Goal: Find specific page/section: Find specific page/section

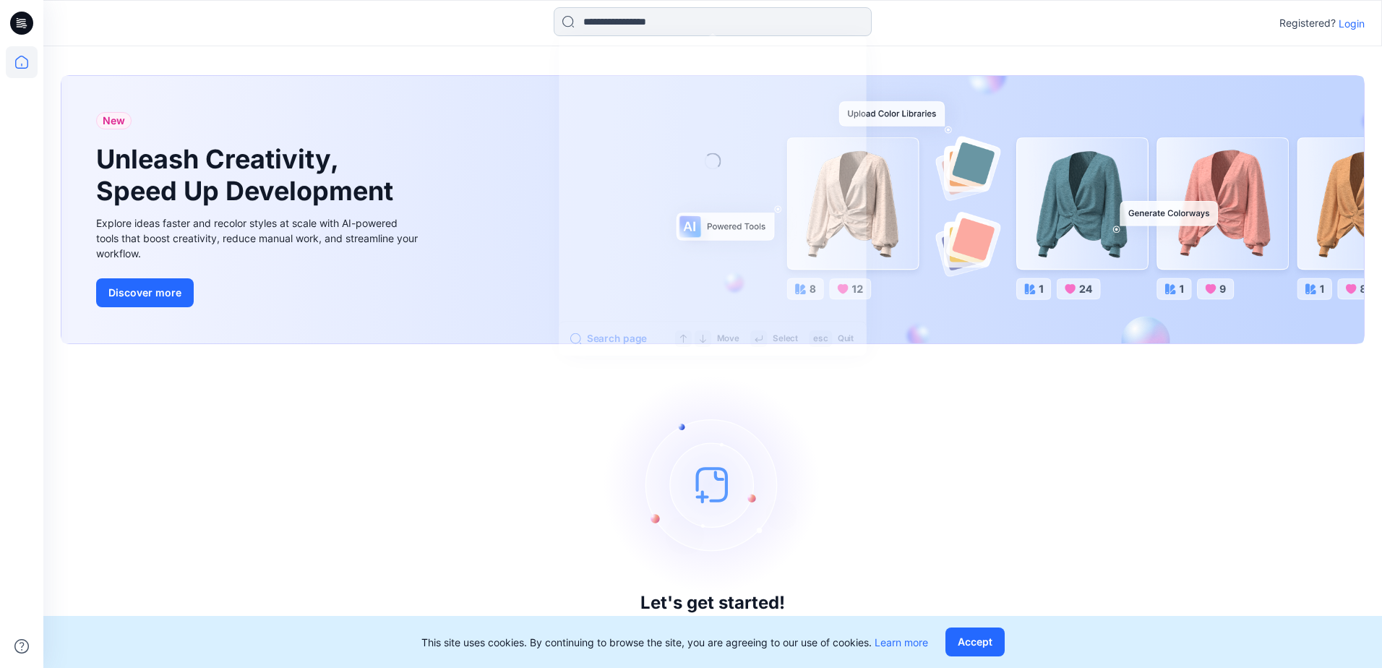
click at [622, 25] on input at bounding box center [713, 21] width 318 height 29
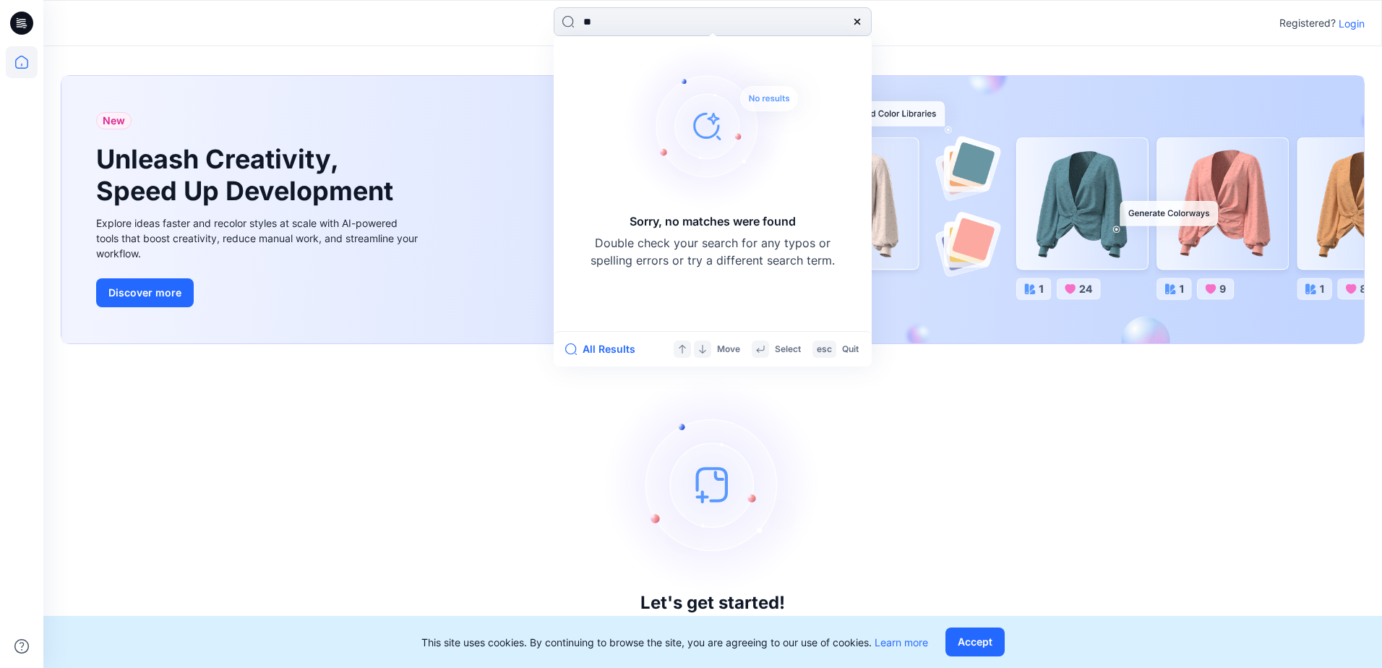
type input "*"
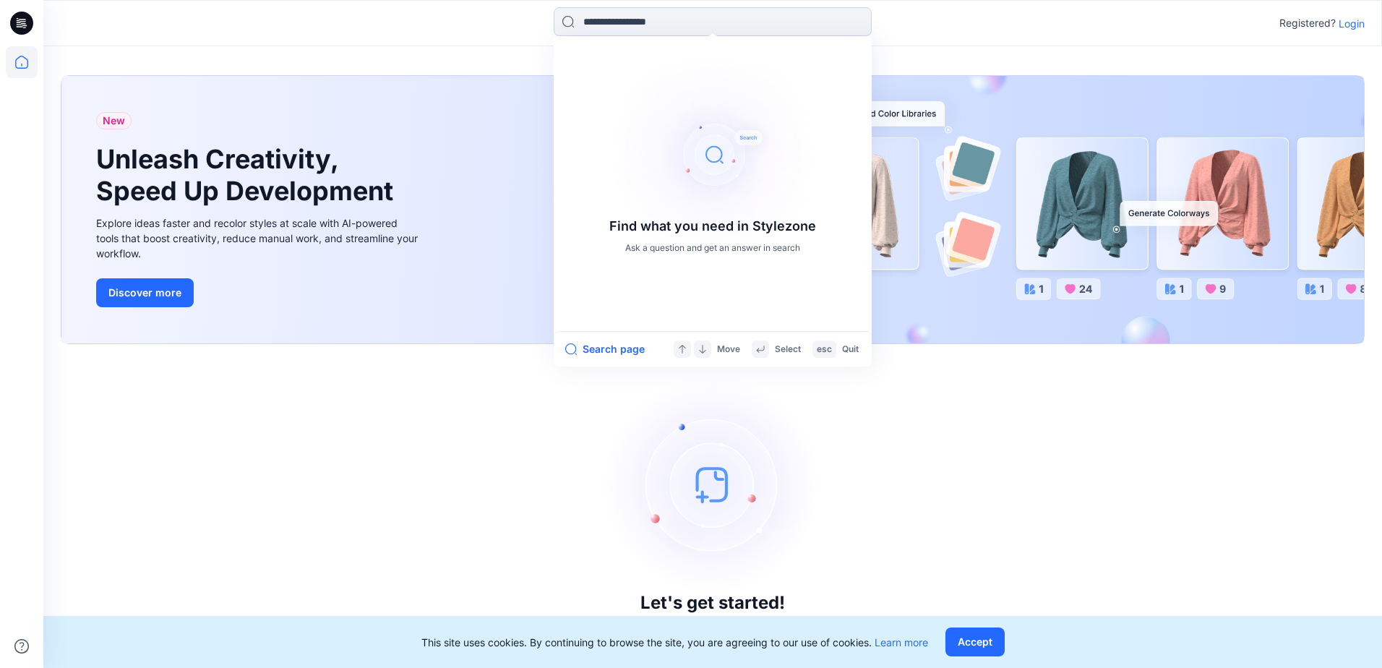
click at [623, 23] on input at bounding box center [713, 21] width 318 height 29
paste input "**********"
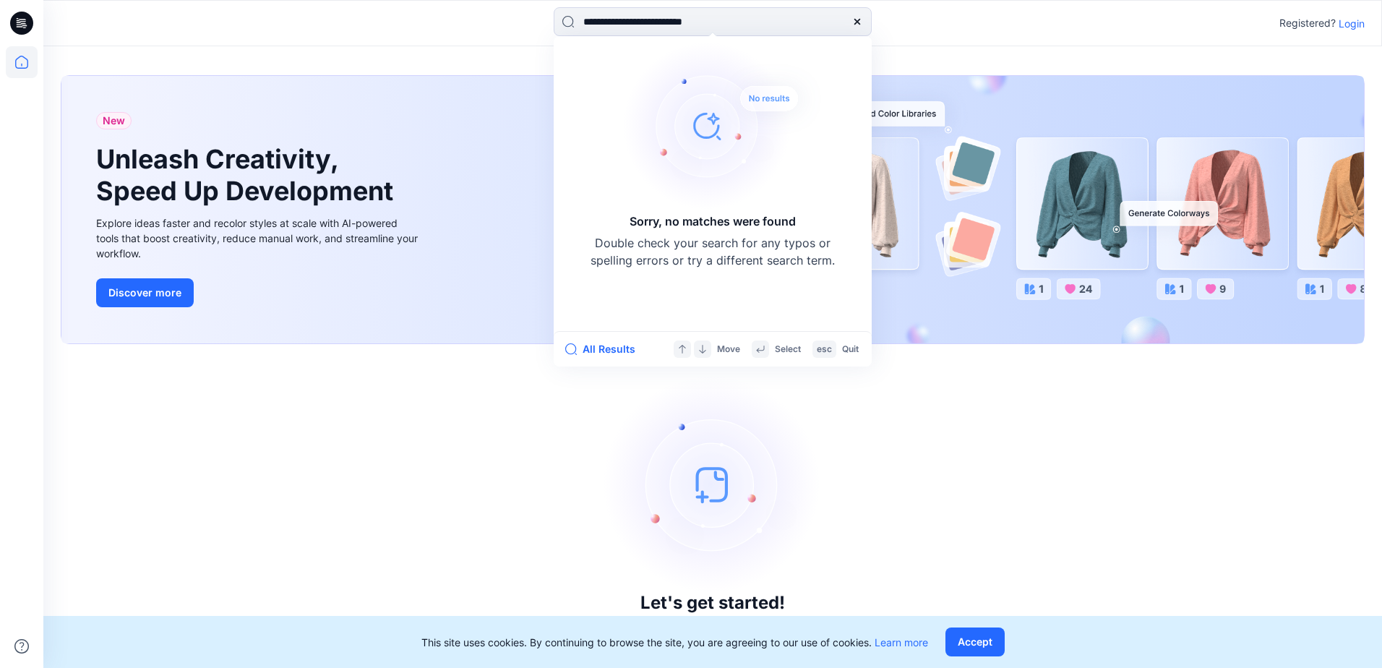
type input "**********"
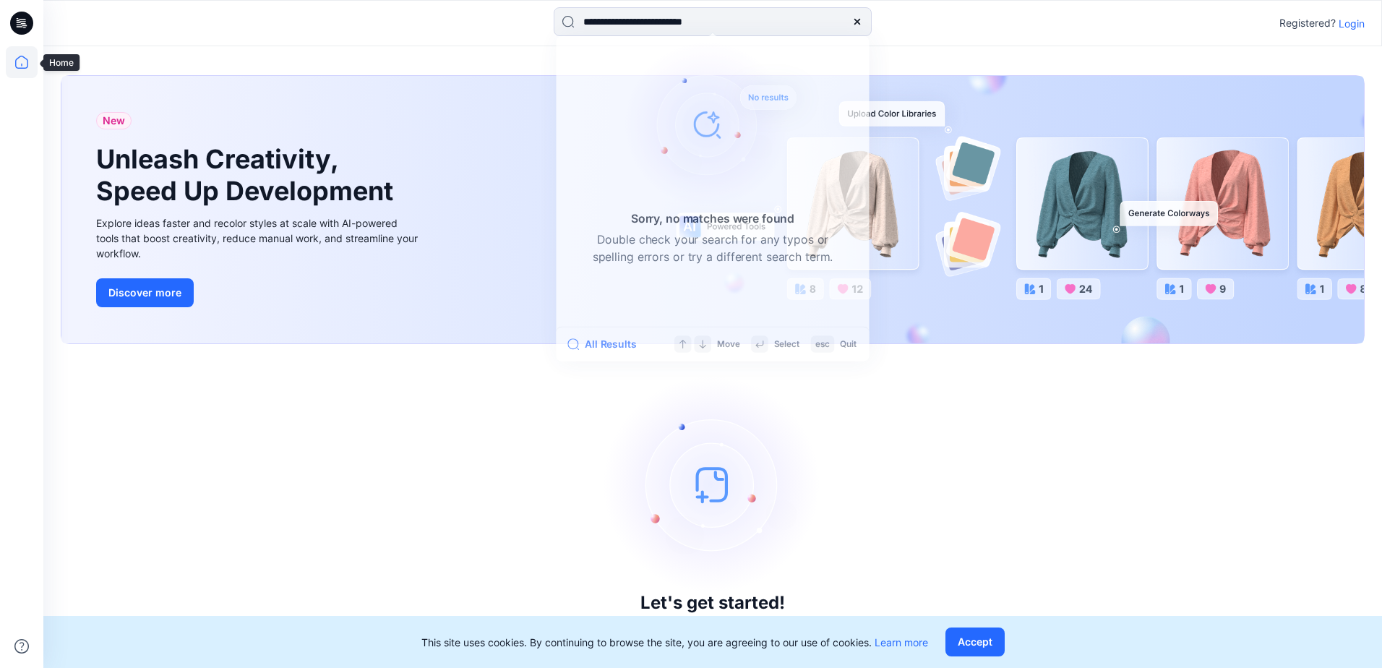
click at [28, 62] on icon at bounding box center [21, 62] width 13 height 13
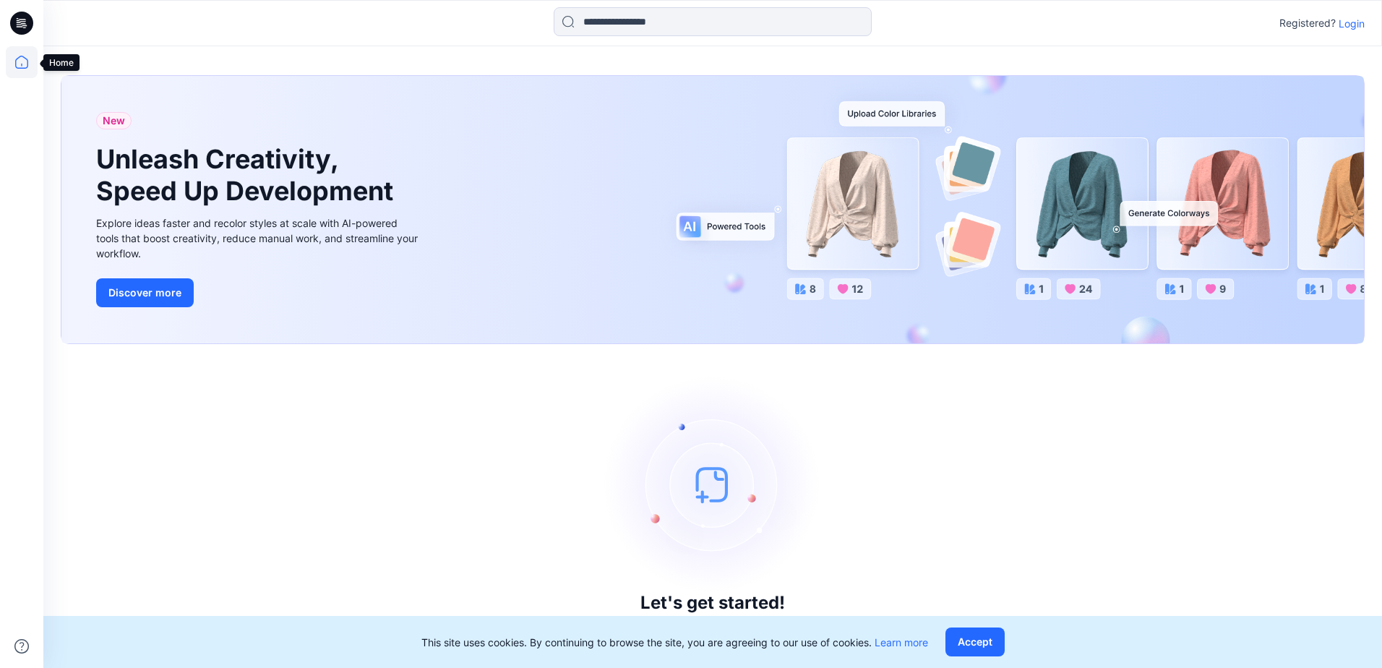
click at [16, 66] on icon at bounding box center [22, 62] width 32 height 32
click at [16, 29] on icon at bounding box center [21, 23] width 23 height 23
click at [978, 645] on button "Accept" at bounding box center [974, 641] width 59 height 29
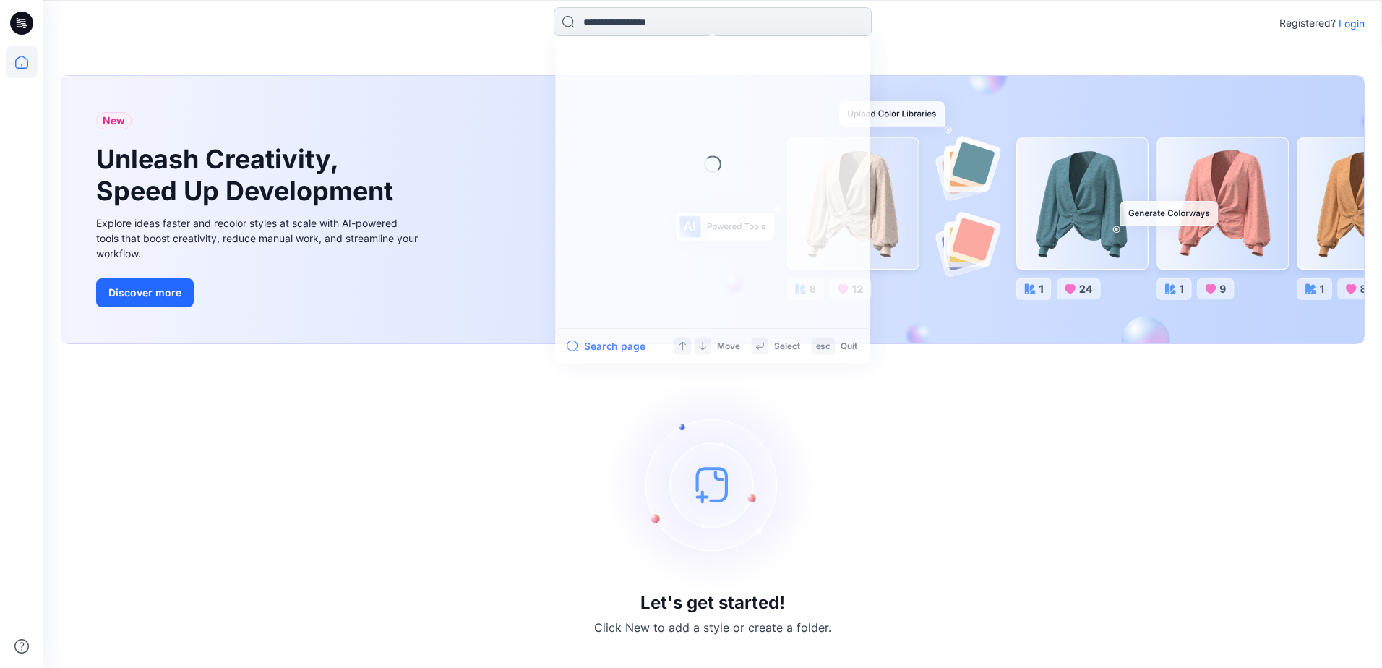
click at [629, 27] on input at bounding box center [713, 21] width 318 height 29
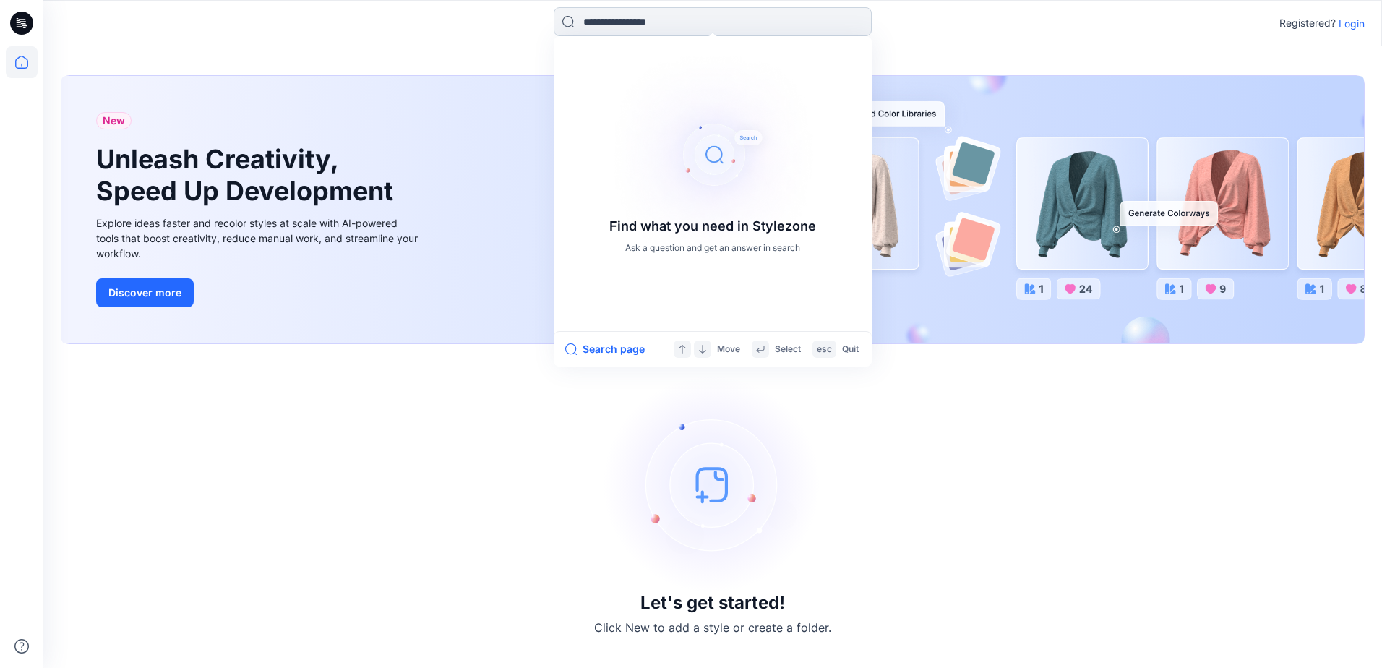
paste input "**********"
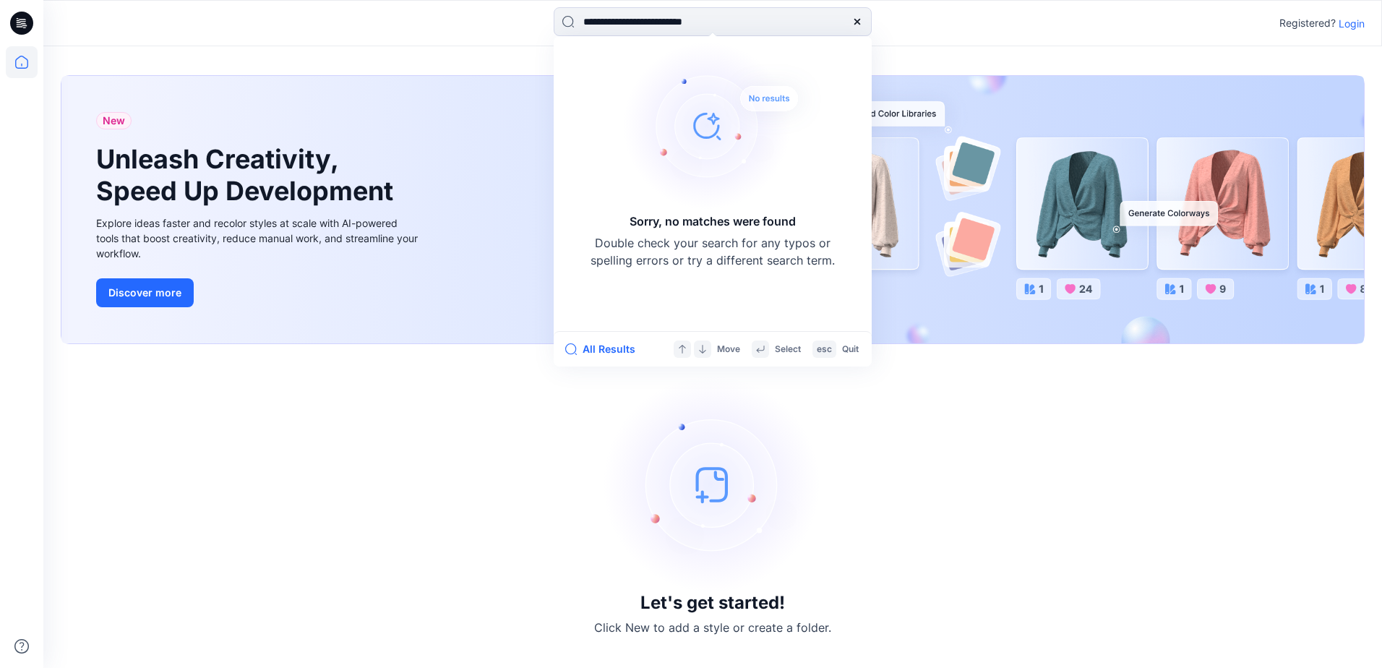
type input "**********"
click at [855, 25] on icon at bounding box center [857, 22] width 12 height 12
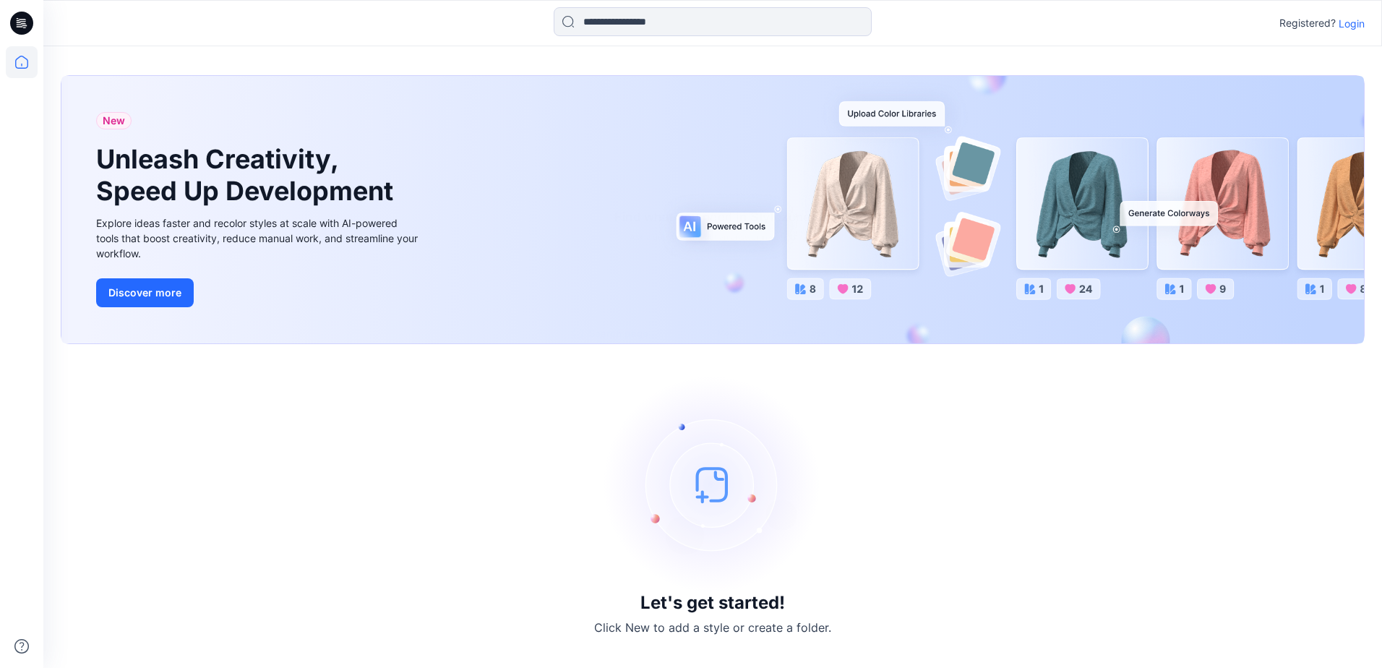
click at [23, 33] on icon at bounding box center [21, 23] width 23 height 23
click at [25, 20] on icon at bounding box center [22, 19] width 7 height 1
click at [149, 306] on button "Discover more" at bounding box center [145, 292] width 98 height 29
click at [487, 86] on div "New Unleash Creativity, Speed Up Development Explore ideas faster and recolor s…" at bounding box center [712, 209] width 1302 height 267
click at [17, 25] on icon at bounding box center [21, 23] width 23 height 23
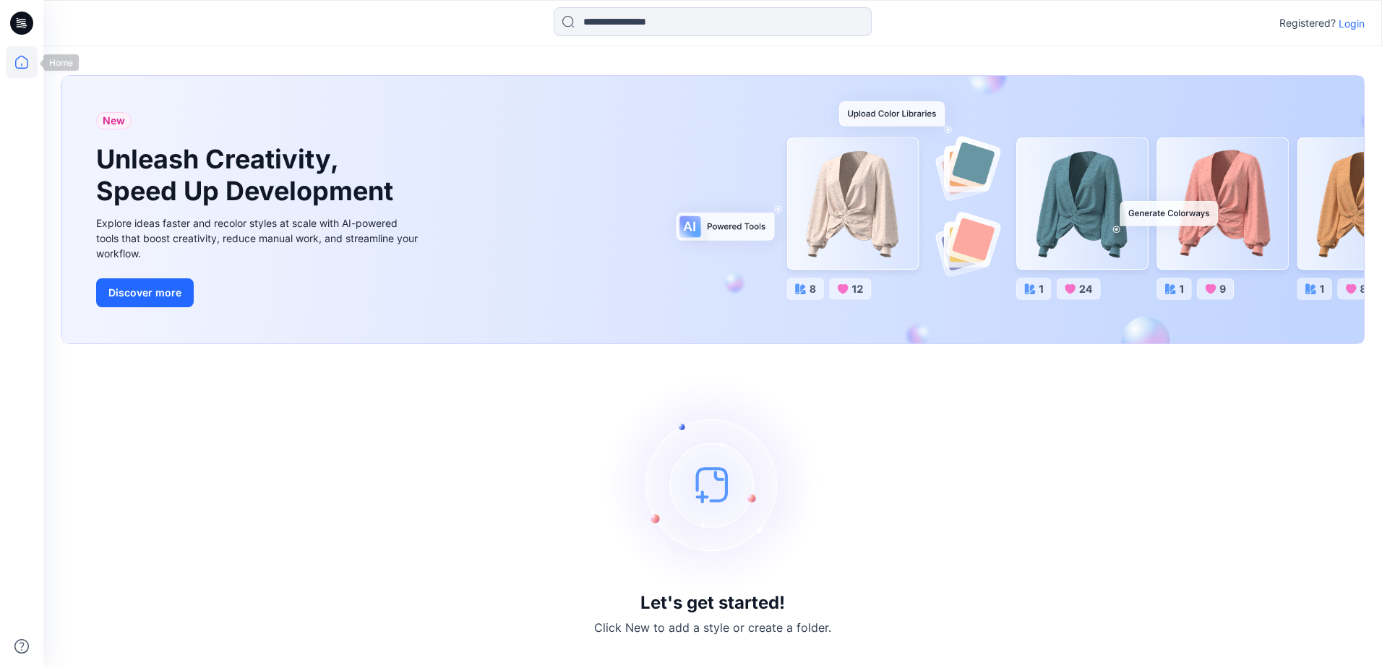
click at [18, 47] on icon at bounding box center [22, 62] width 32 height 32
click at [24, 56] on icon at bounding box center [22, 62] width 32 height 32
click at [1306, 268] on div "New Unleash Creativity, Speed Up Development Explore ideas faster and recolor s…" at bounding box center [712, 209] width 1302 height 267
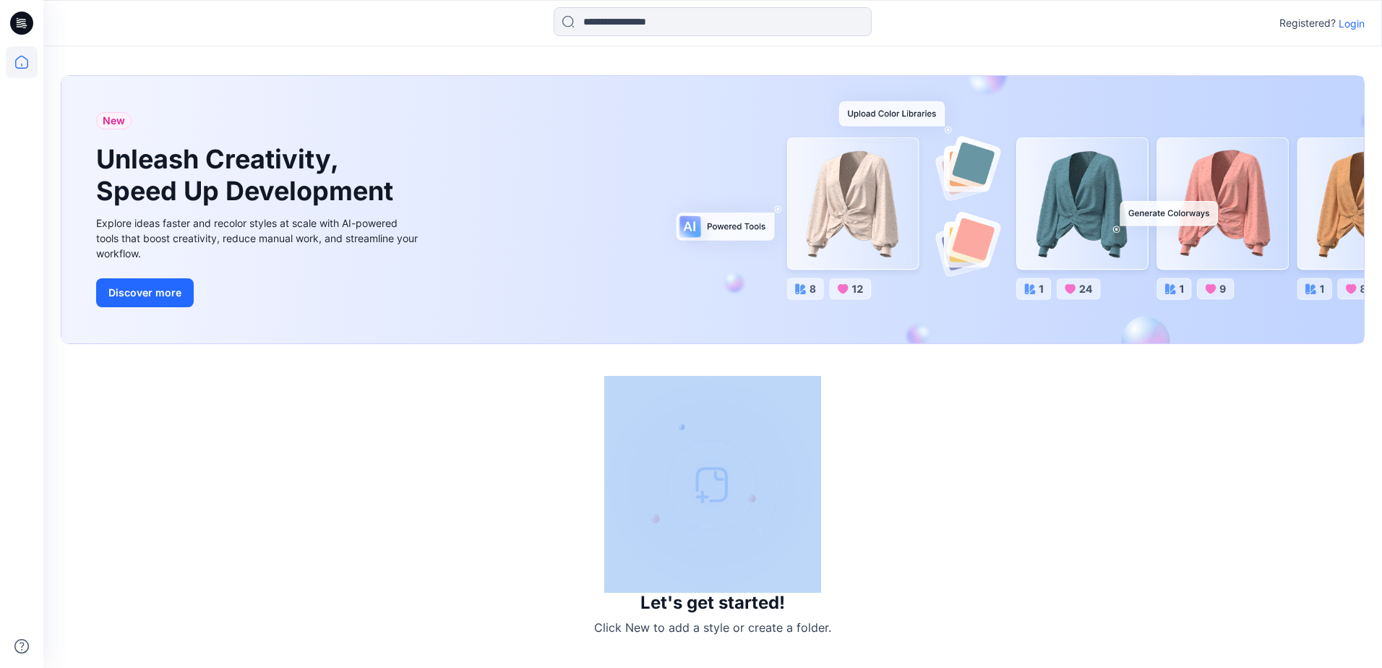
drag, startPoint x: 725, startPoint y: 265, endPoint x: 674, endPoint y: 285, distance: 55.2
click at [674, 285] on div "New Unleash Creativity, Speed Up Development Explore ideas faster and recolor s…" at bounding box center [712, 209] width 1302 height 267
drag, startPoint x: 744, startPoint y: 577, endPoint x: 692, endPoint y: 590, distance: 52.8
click at [706, 585] on img at bounding box center [712, 484] width 217 height 217
click at [691, 591] on img at bounding box center [712, 484] width 217 height 217
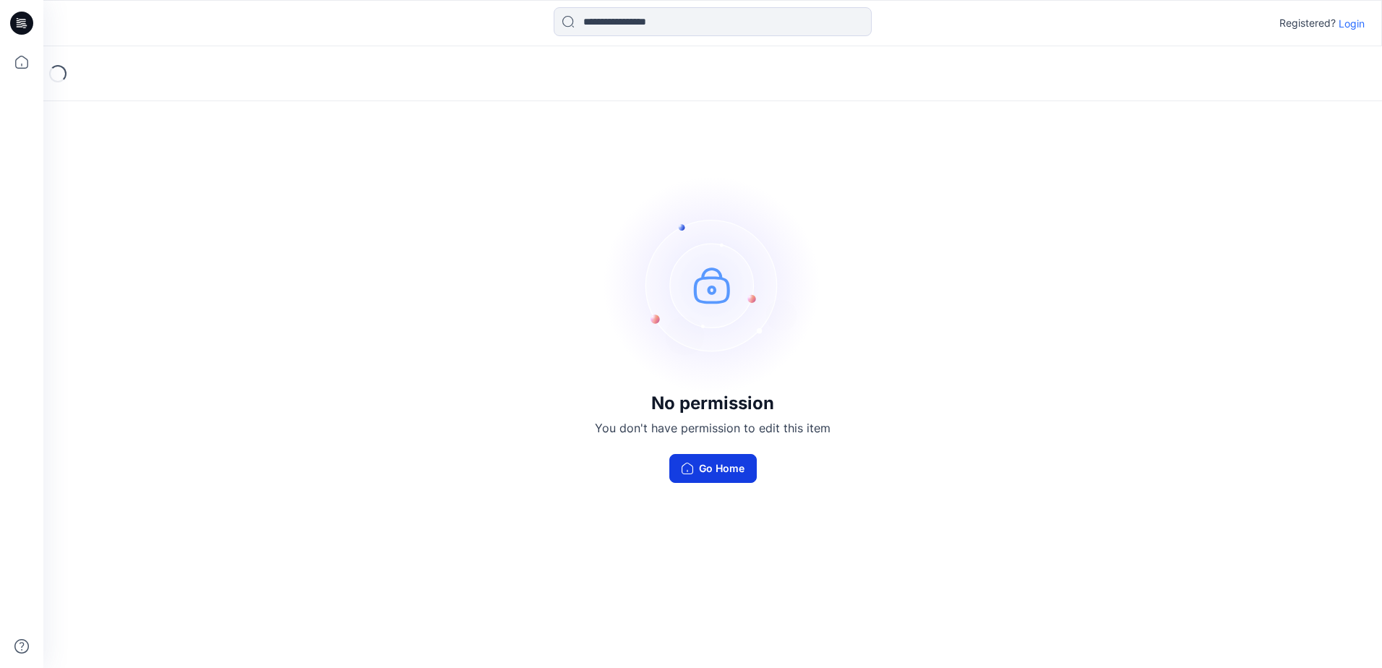
click at [703, 473] on button "Go Home" at bounding box center [712, 468] width 87 height 29
click at [635, 19] on input at bounding box center [713, 21] width 318 height 29
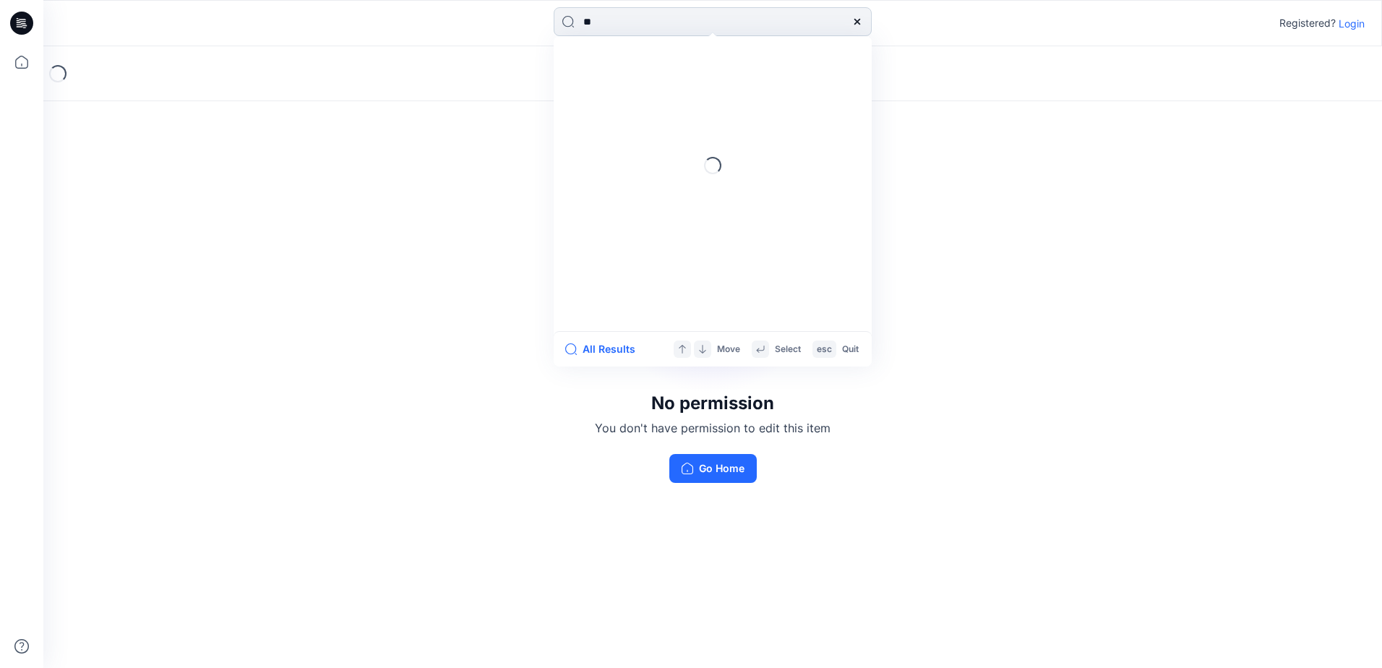
type input "*"
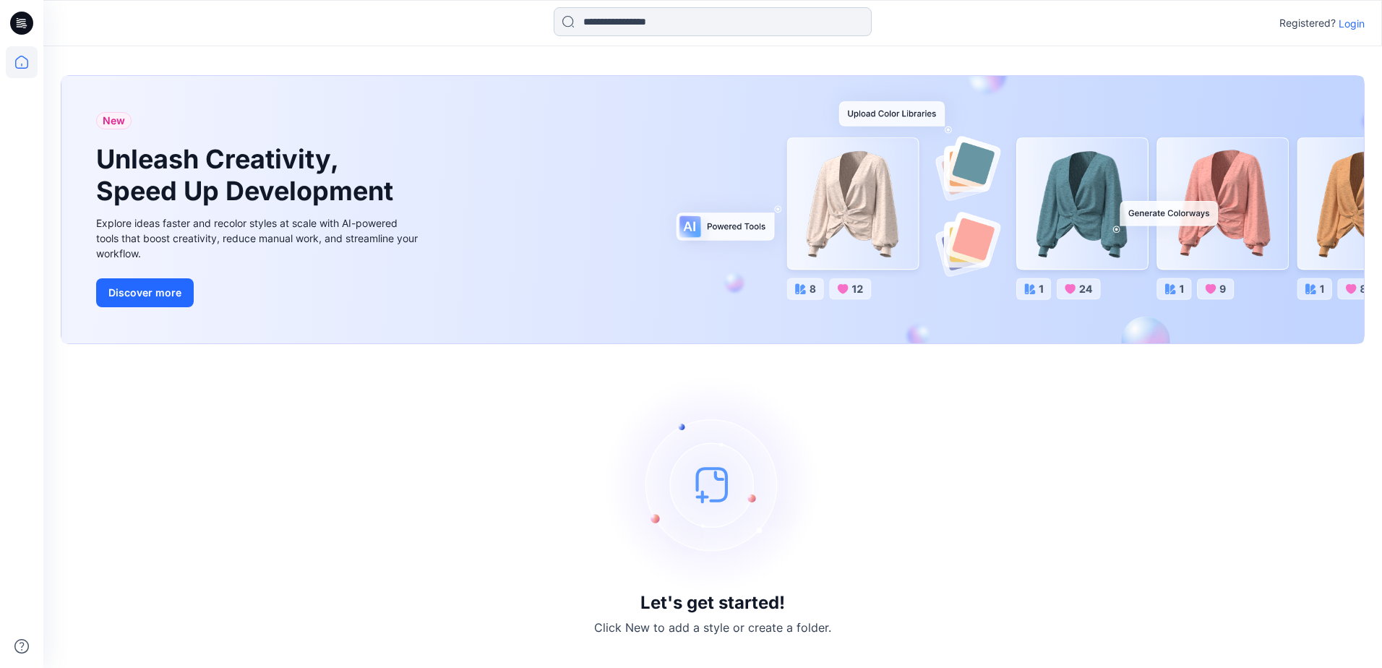
click at [673, 20] on input at bounding box center [713, 21] width 318 height 29
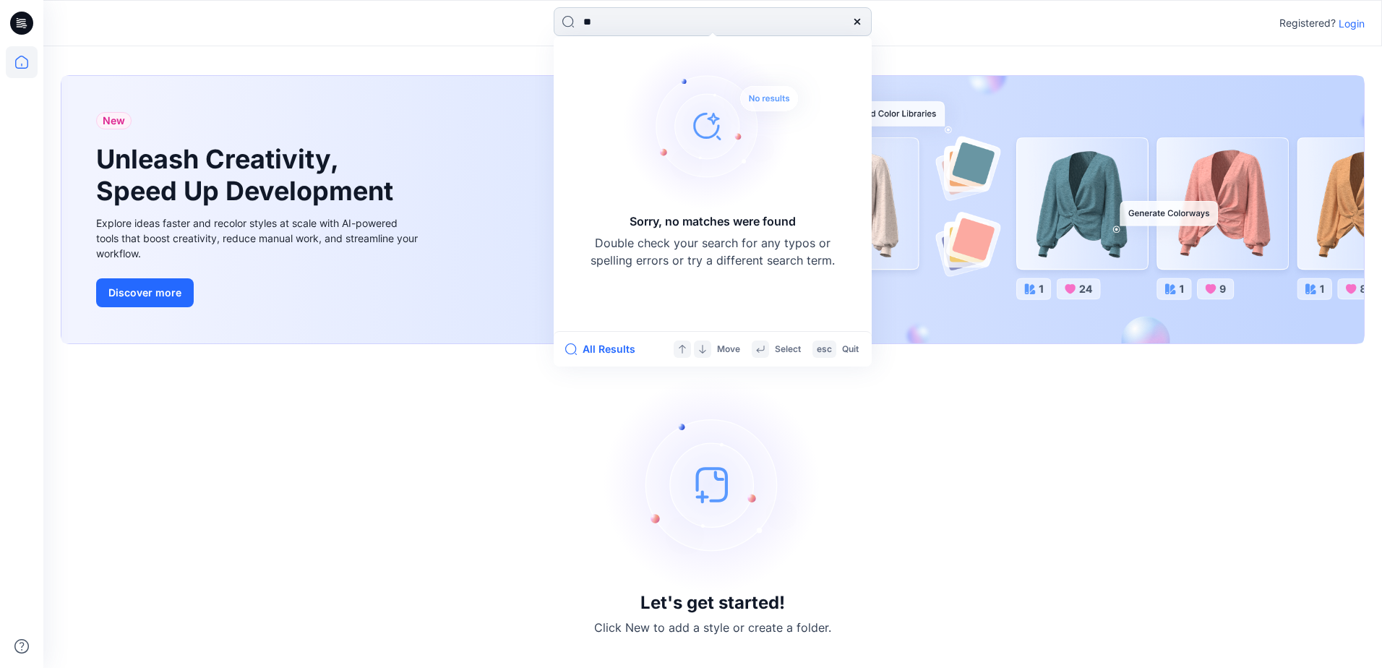
type input "*"
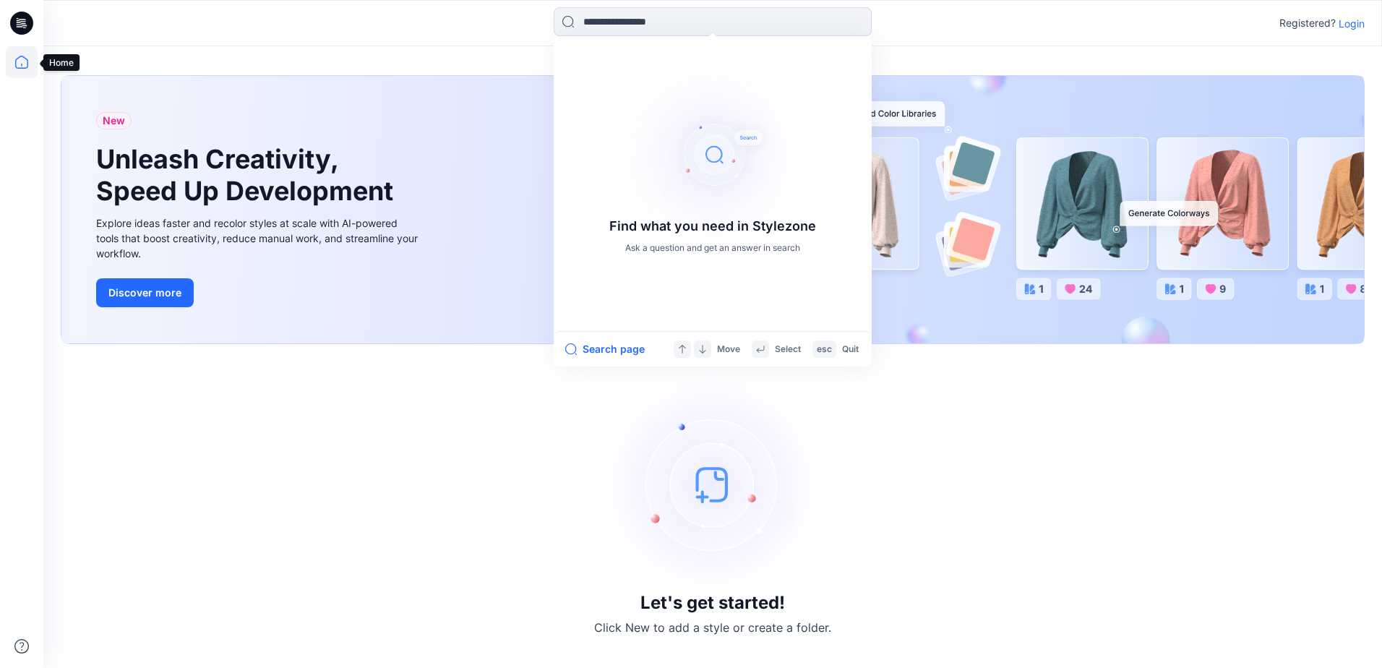
click at [30, 58] on icon at bounding box center [22, 62] width 32 height 32
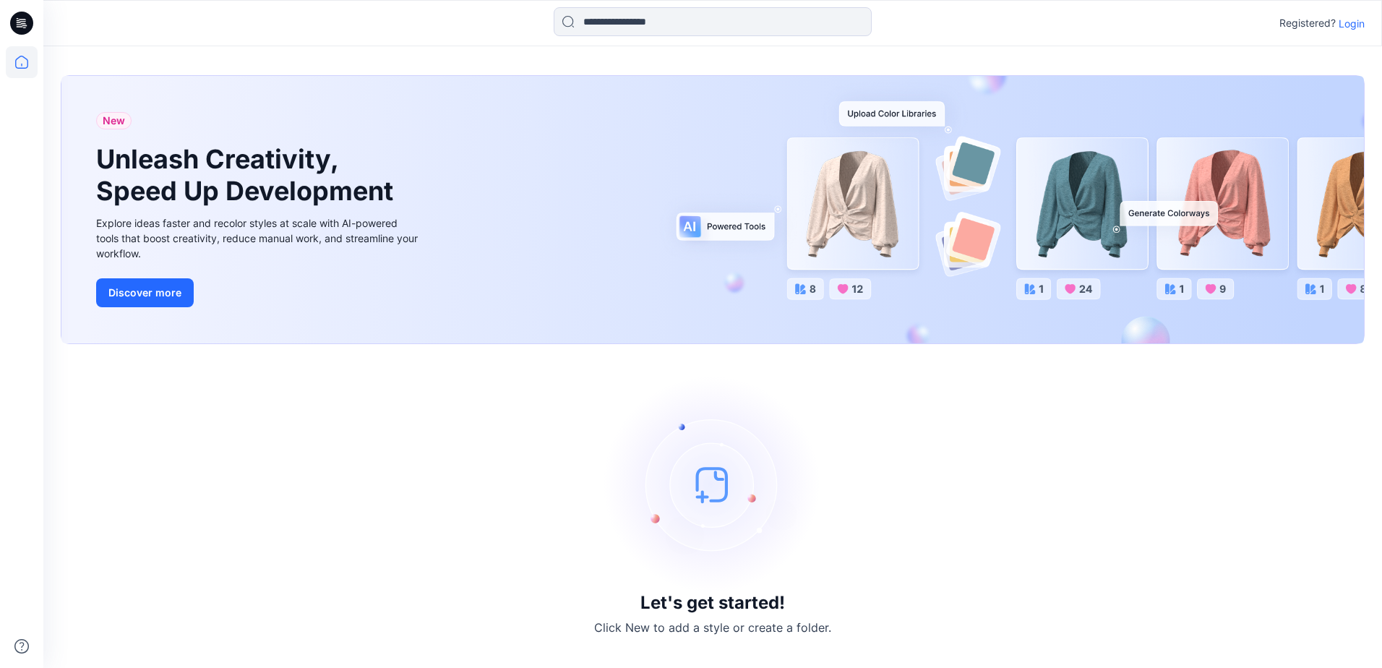
click at [618, 464] on img at bounding box center [712, 484] width 217 height 217
